Goal: Information Seeking & Learning: Check status

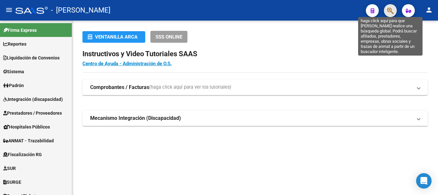
click at [392, 10] on icon "button" at bounding box center [390, 10] width 6 height 7
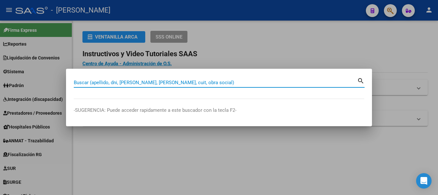
drag, startPoint x: 152, startPoint y: 79, endPoint x: 115, endPoint y: 85, distance: 37.1
paste input "20964448192"
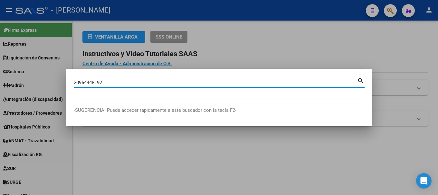
type input "20964448192"
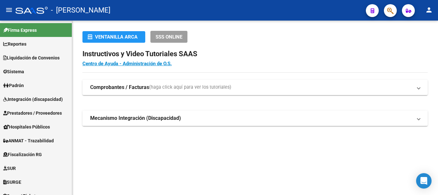
click at [387, 15] on span "button" at bounding box center [390, 10] width 6 height 13
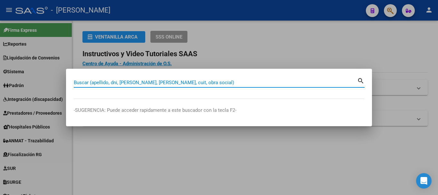
paste input "27334198710"
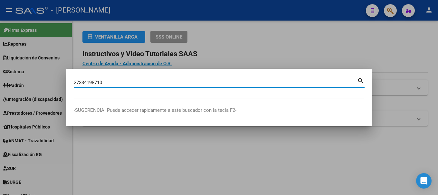
type input "27334198710"
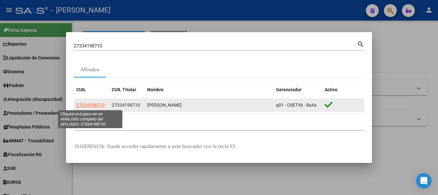
click at [94, 104] on span "27334198710" at bounding box center [90, 105] width 28 height 5
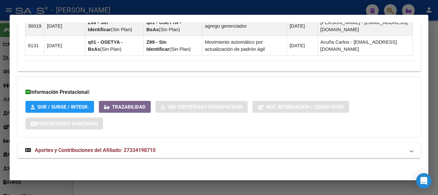
drag, startPoint x: 165, startPoint y: 155, endPoint x: 187, endPoint y: 136, distance: 28.7
click at [165, 155] on mat-expansion-panel-header "Aportes y Contribuciones del Afiliado: 27334198710" at bounding box center [218, 150] width 403 height 15
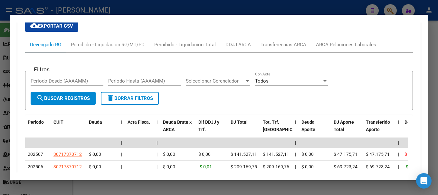
scroll to position [643, 0]
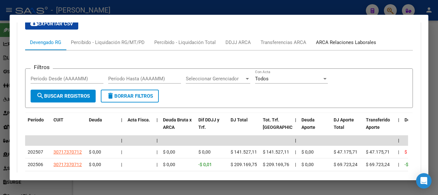
click at [343, 42] on div "ARCA Relaciones Laborales" at bounding box center [346, 42] width 60 height 7
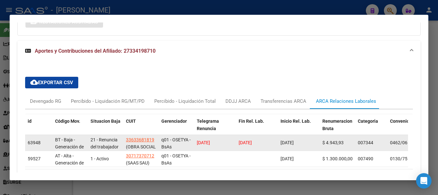
scroll to position [614, 0]
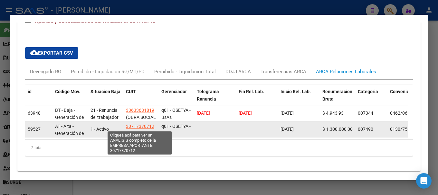
click at [145, 127] on span "30717370712" at bounding box center [140, 126] width 28 height 5
type textarea "30717370712"
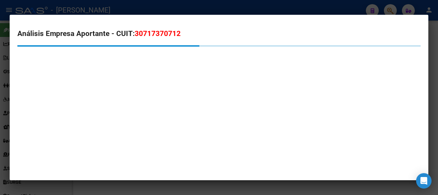
click at [143, 32] on span "30717370712" at bounding box center [158, 33] width 46 height 8
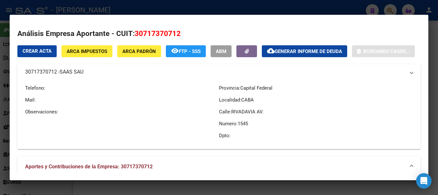
copy span "30717370712"
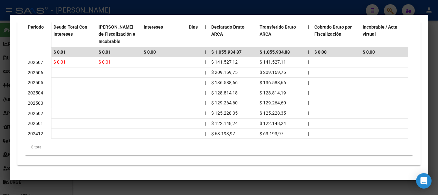
scroll to position [111, 0]
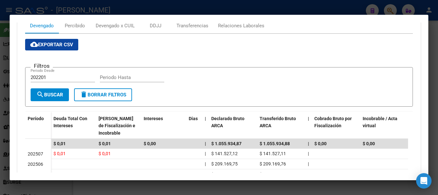
click at [0, 101] on div at bounding box center [219, 97] width 438 height 195
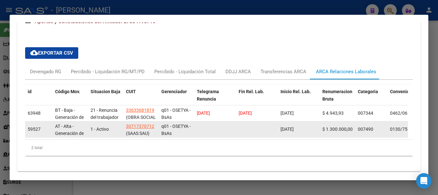
click at [286, 126] on datatable-body-cell "[DATE]" at bounding box center [299, 130] width 42 height 16
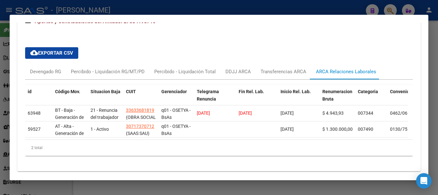
copy span "[DATE]"
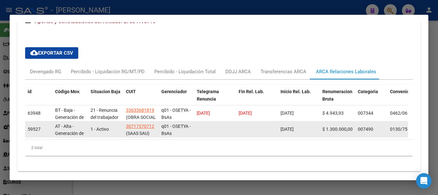
click at [137, 133] on span "(SAAS SAU)" at bounding box center [137, 133] width 23 height 5
click at [127, 133] on span "(SAAS SAU)" at bounding box center [137, 133] width 23 height 5
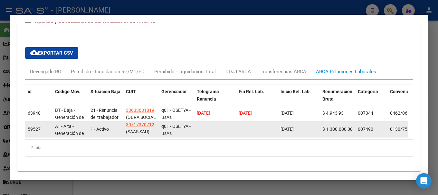
drag, startPoint x: 127, startPoint y: 133, endPoint x: 145, endPoint y: 133, distance: 18.4
click at [145, 133] on span "(SAAS SAU)" at bounding box center [137, 131] width 23 height 5
